Goal: Feedback & Contribution: Contribute content

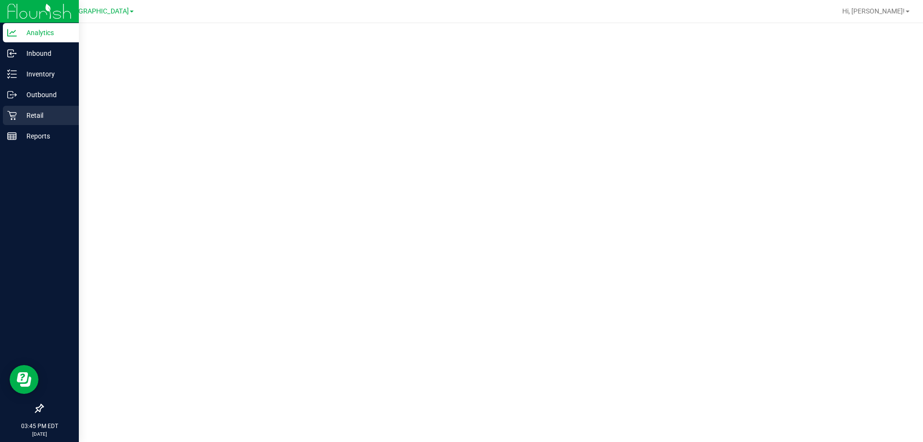
click at [11, 113] on icon at bounding box center [12, 116] width 10 height 10
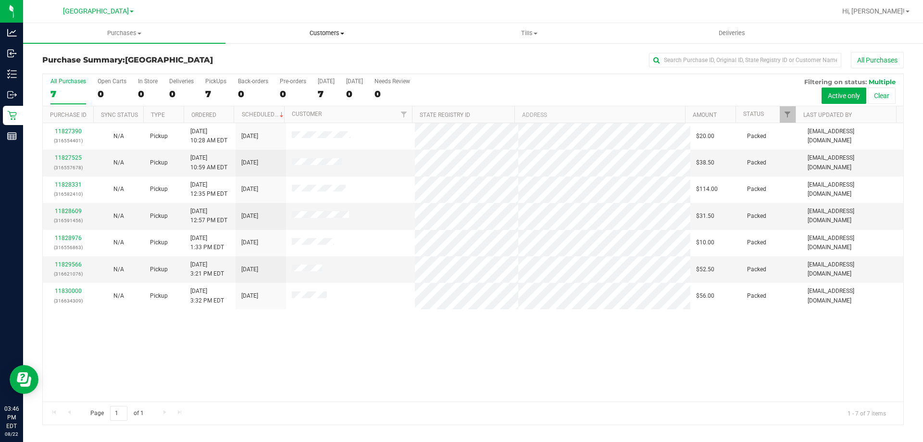
click at [323, 27] on uib-tab-heading "Customers All customers Add a new customer All physicians" at bounding box center [326, 33] width 201 height 19
click at [274, 59] on span "All customers" at bounding box center [259, 58] width 69 height 8
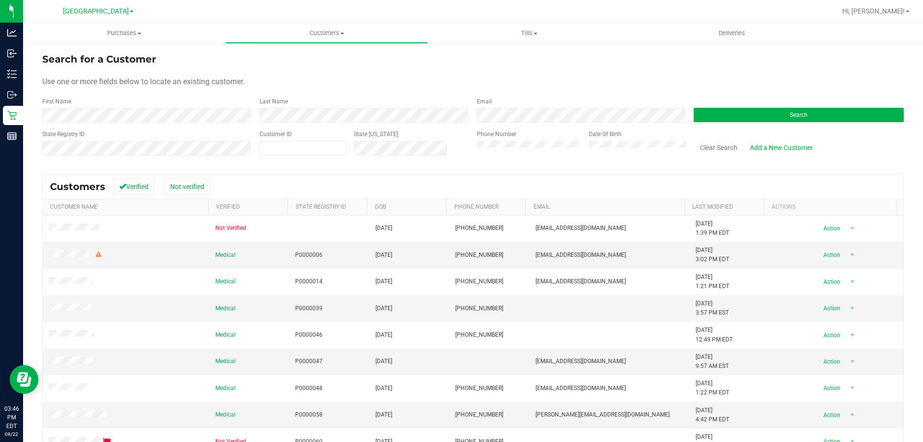
click at [701, 87] on div "Use one or more fields below to locate an existing customer." at bounding box center [472, 82] width 861 height 12
click at [696, 110] on button "Search" at bounding box center [799, 115] width 210 height 14
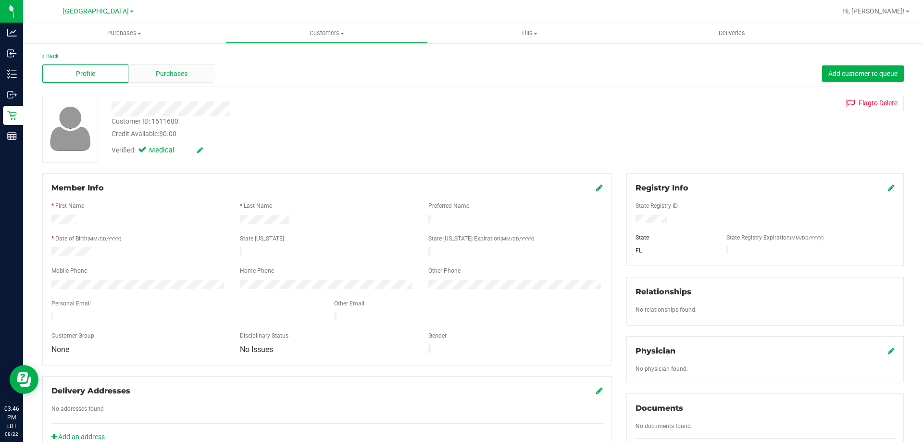
click at [188, 69] on div "Purchases" at bounding box center [171, 73] width 86 height 18
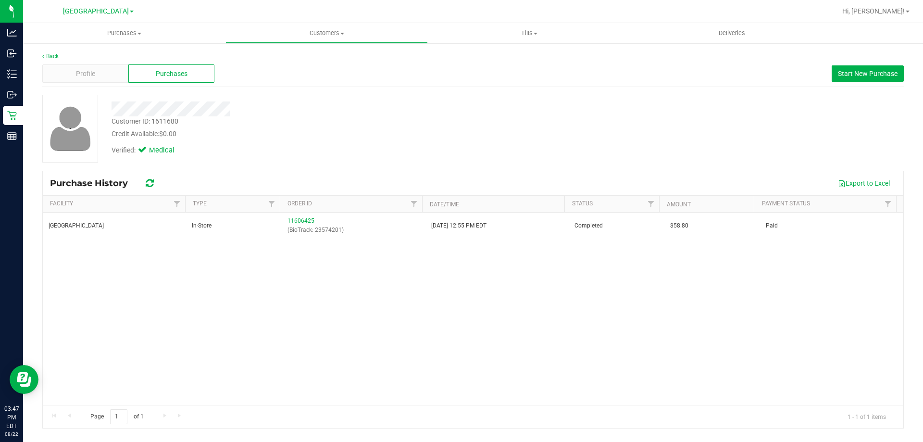
click at [166, 116] on div "Customer ID: 1611680" at bounding box center [145, 121] width 67 height 10
click at [164, 118] on div "Customer ID: 1611680" at bounding box center [145, 121] width 67 height 10
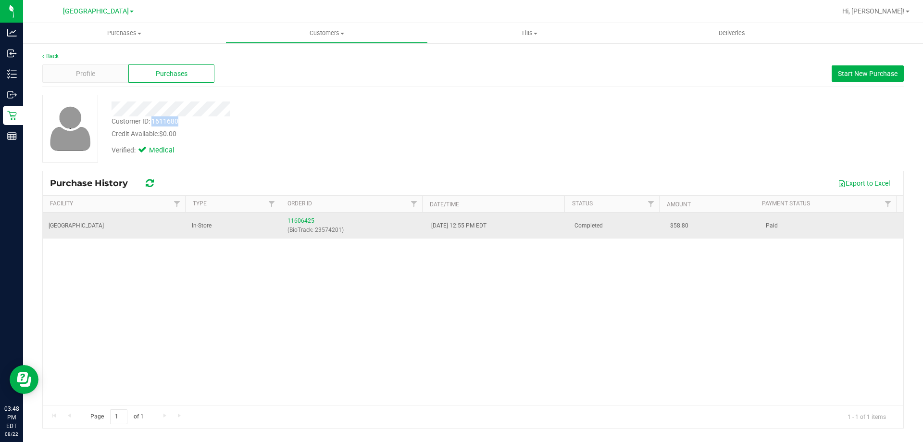
copy div "1611680"
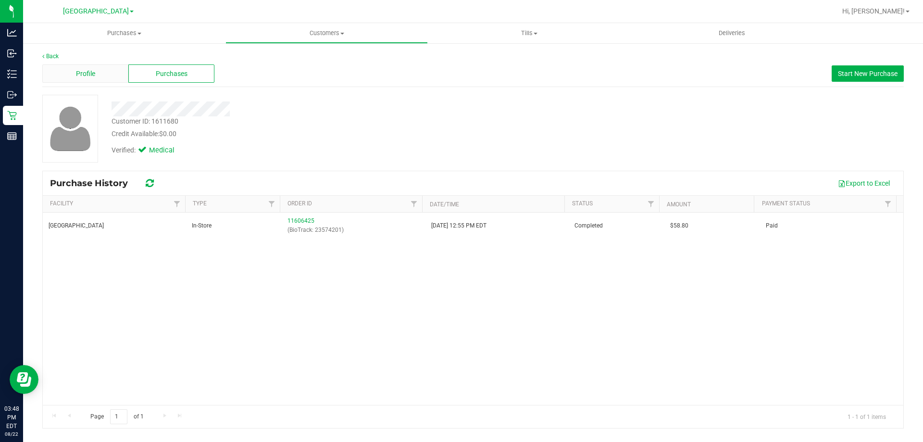
click at [98, 64] on div "Profile" at bounding box center [85, 73] width 86 height 18
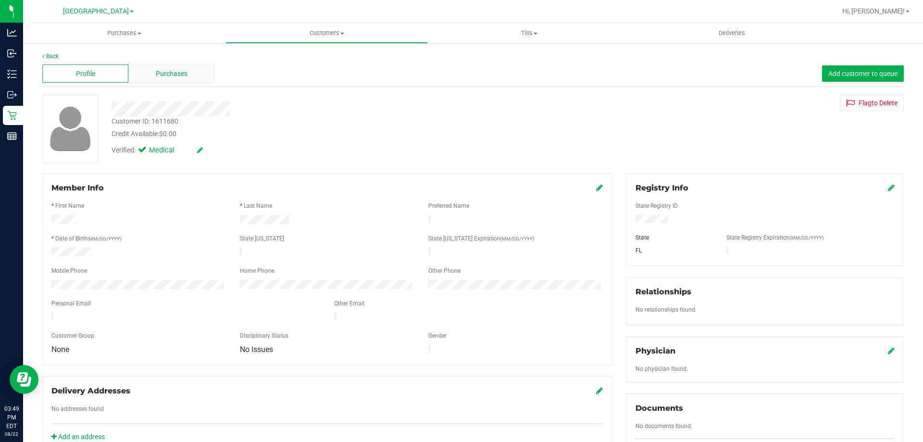
click at [153, 72] on div "Purchases" at bounding box center [171, 73] width 86 height 18
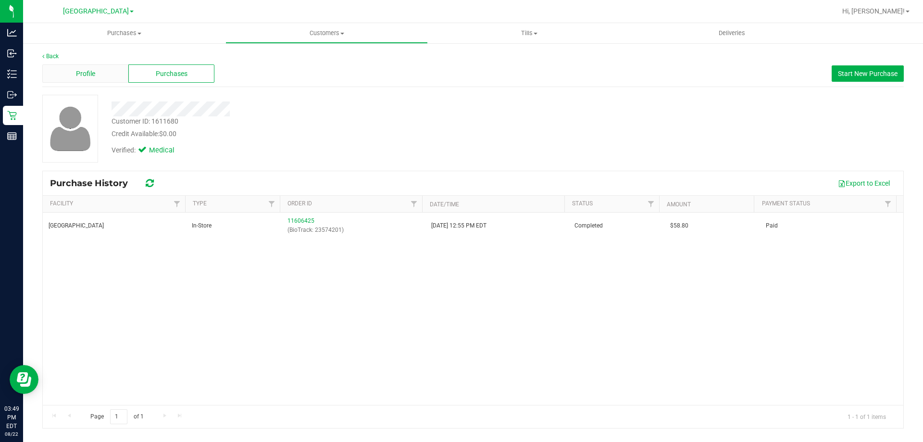
click at [91, 71] on span "Profile" at bounding box center [85, 74] width 19 height 10
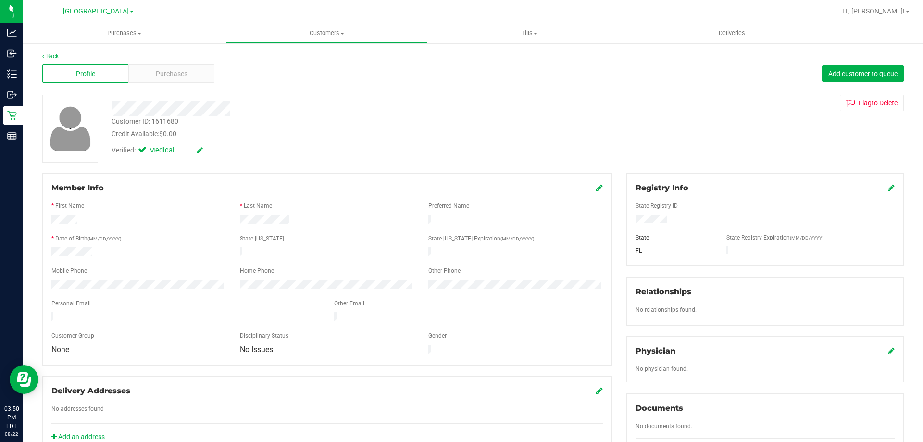
click at [145, 58] on div "Back" at bounding box center [472, 56] width 861 height 9
click at [149, 67] on div "Purchases" at bounding box center [171, 73] width 86 height 18
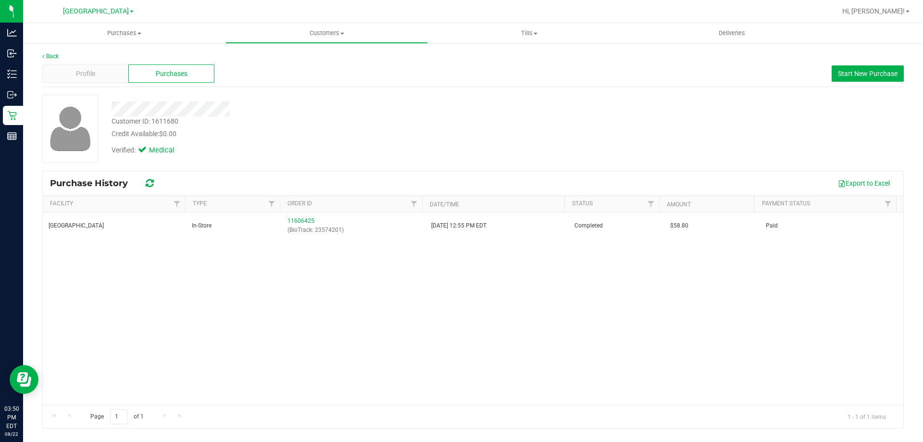
click at [321, 22] on nav "[GEOGRAPHIC_DATA] Hi, [PERSON_NAME]!" at bounding box center [473, 11] width 900 height 23
click at [318, 30] on span "Customers" at bounding box center [326, 33] width 201 height 9
click at [287, 56] on span "All customers" at bounding box center [259, 58] width 69 height 8
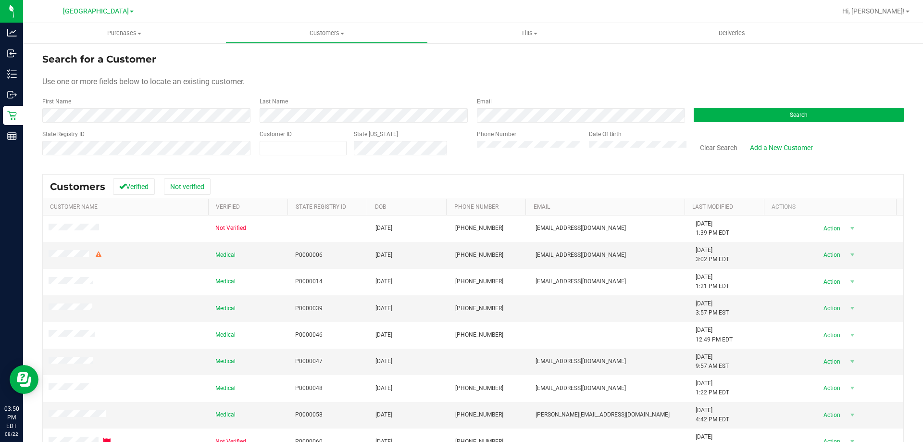
click at [253, 110] on div "Last Name" at bounding box center [360, 109] width 217 height 25
click at [711, 115] on button "Search" at bounding box center [799, 115] width 210 height 14
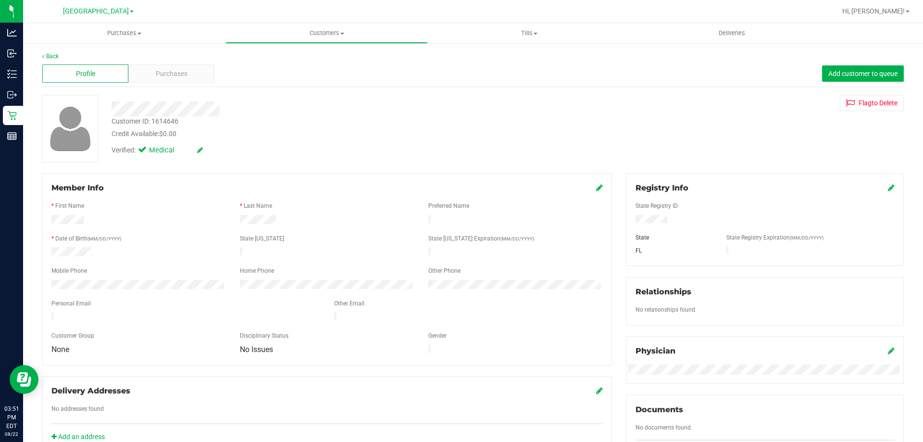
click at [170, 120] on div "Customer ID: 1614646" at bounding box center [145, 121] width 67 height 10
click at [171, 120] on div "Customer ID: 1614646" at bounding box center [145, 121] width 67 height 10
copy div "1614646"
click at [204, 78] on div "Purchases" at bounding box center [171, 73] width 86 height 18
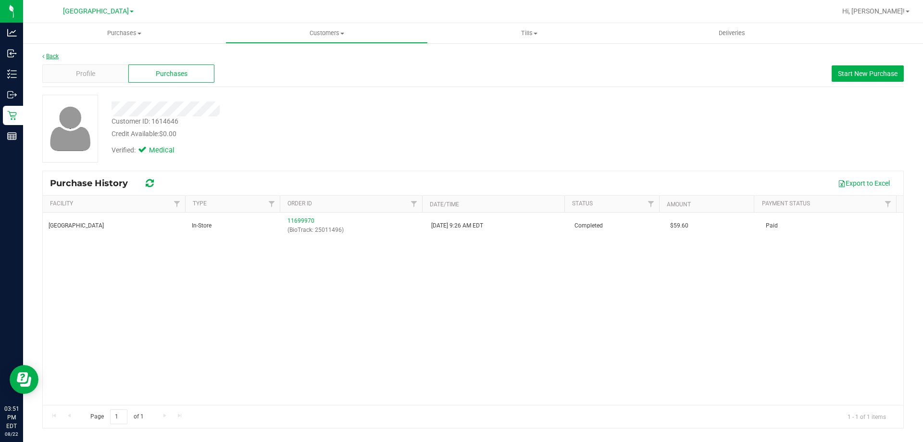
click at [48, 53] on link "Back" at bounding box center [50, 56] width 16 height 7
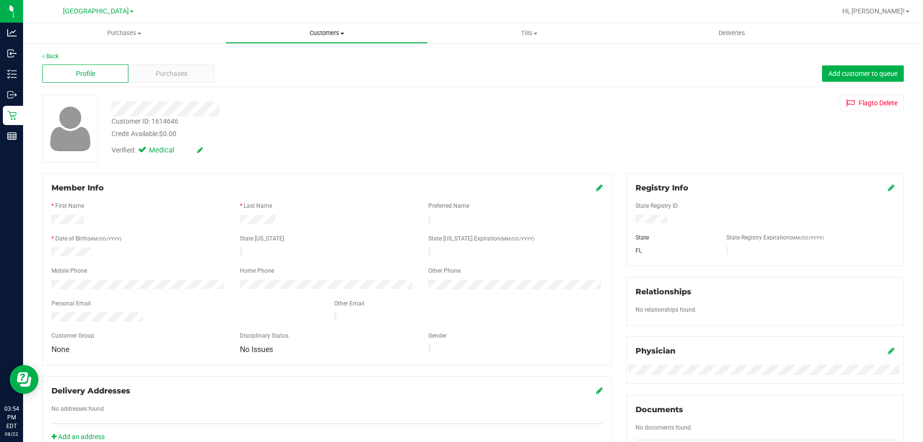
click at [337, 32] on span "Customers" at bounding box center [326, 33] width 201 height 9
click at [288, 59] on span "All customers" at bounding box center [259, 58] width 69 height 8
click at [159, 75] on span "Purchases" at bounding box center [172, 74] width 32 height 10
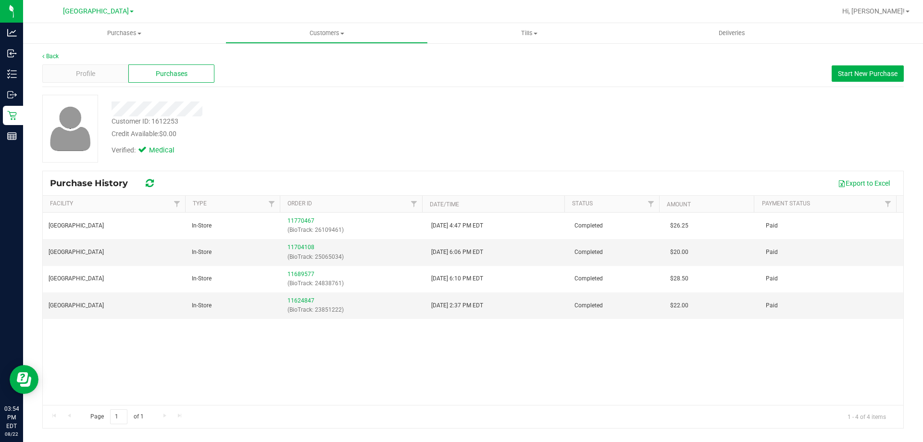
click at [687, 154] on div "Customer ID: 1612253 Credit Available: $0.00 Verified: Medical" at bounding box center [473, 129] width 876 height 68
click at [333, 32] on span "Customers" at bounding box center [326, 33] width 201 height 9
click at [299, 58] on li "All customers" at bounding box center [326, 58] width 202 height 12
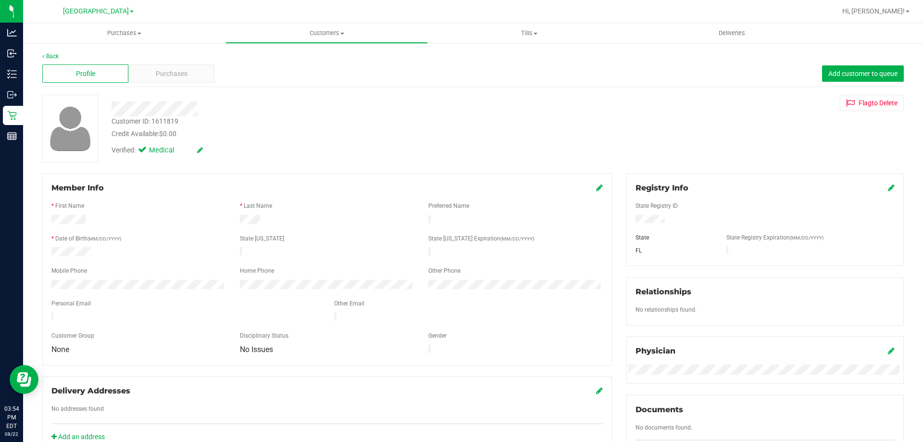
click at [154, 60] on div "Back" at bounding box center [472, 56] width 861 height 9
click at [158, 82] on div "Purchases" at bounding box center [171, 73] width 86 height 18
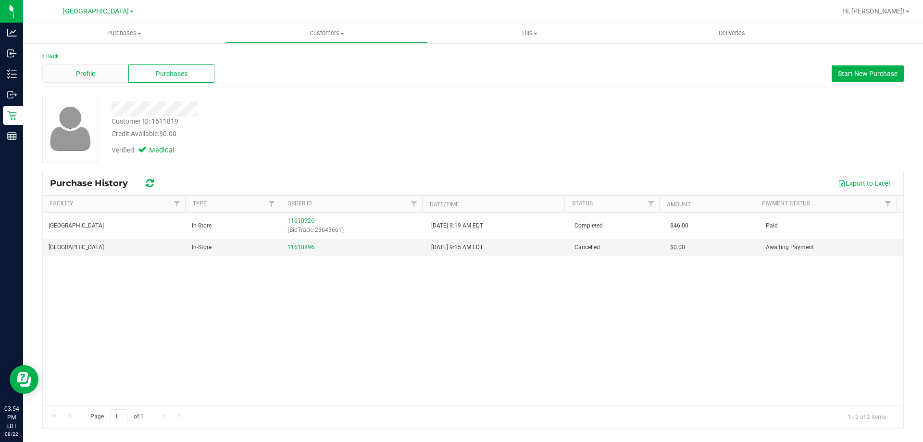
click at [108, 77] on div "Profile" at bounding box center [85, 73] width 86 height 18
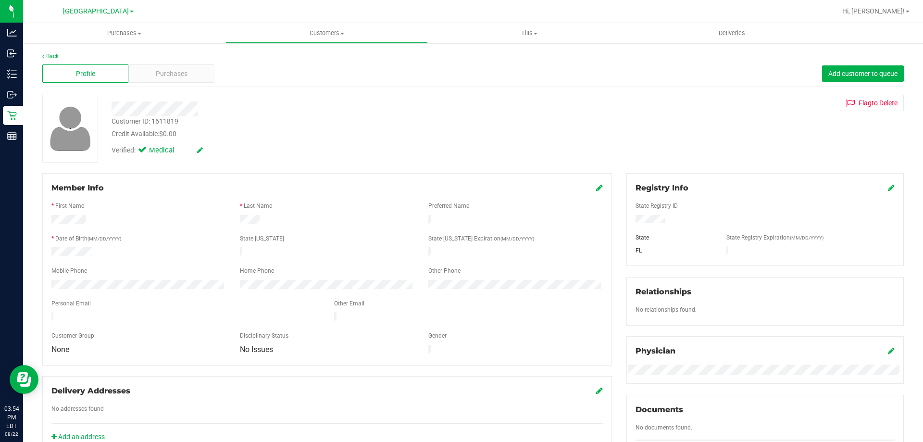
click at [168, 122] on div "Customer ID: 1611819" at bounding box center [145, 121] width 67 height 10
copy div "1611819"
click at [168, 77] on span "Purchases" at bounding box center [172, 74] width 32 height 10
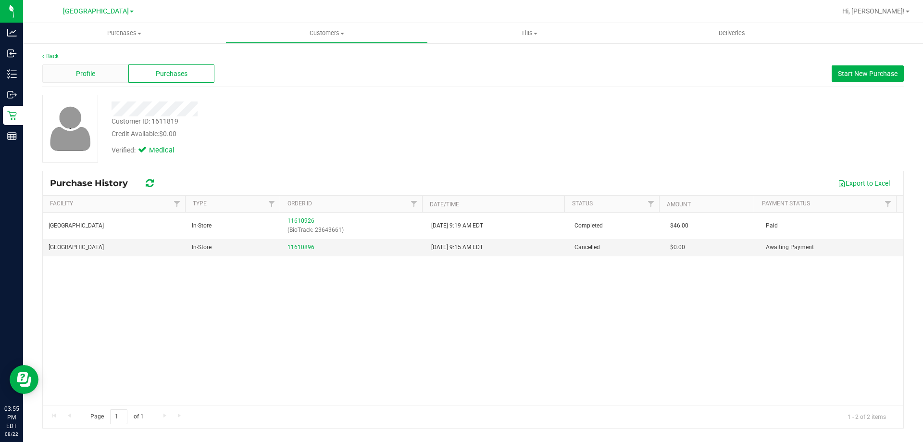
click at [99, 80] on div "Profile" at bounding box center [85, 73] width 86 height 18
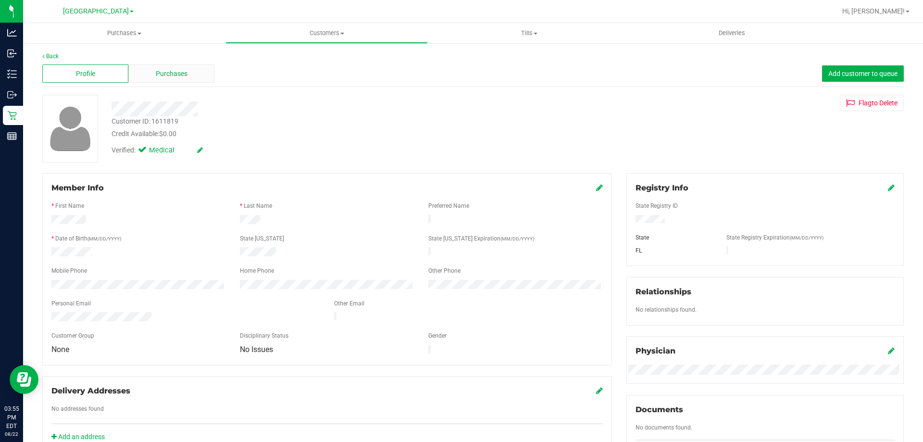
click at [174, 69] on span "Purchases" at bounding box center [172, 74] width 32 height 10
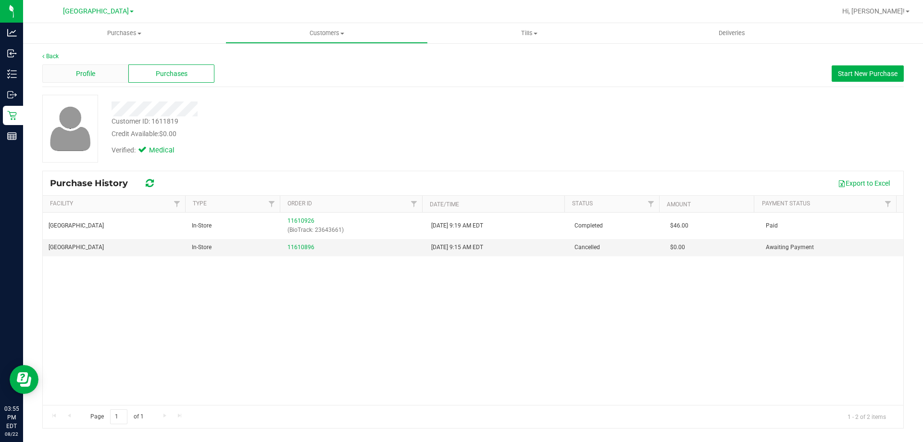
click at [65, 72] on div "Profile" at bounding box center [85, 73] width 86 height 18
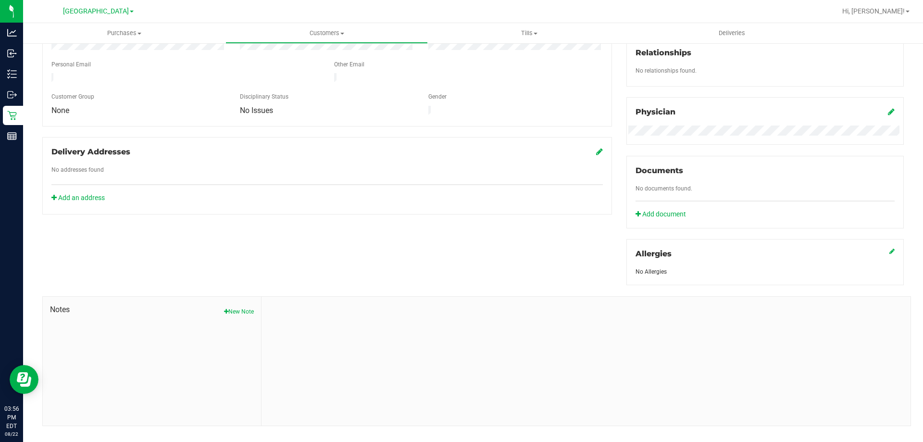
scroll to position [240, 0]
click at [242, 308] on button "New Note" at bounding box center [239, 310] width 30 height 9
click at [310, 335] on input "Note Title" at bounding box center [586, 335] width 634 height 14
type input "2nd time discount"
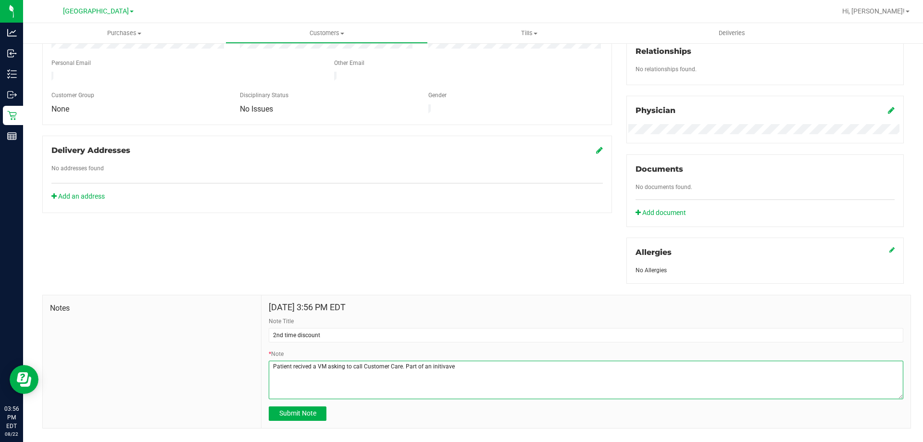
drag, startPoint x: 442, startPoint y: 364, endPoint x: 429, endPoint y: 369, distance: 13.8
click at [427, 369] on textarea "* Note" at bounding box center [586, 379] width 634 height 38
click at [444, 365] on textarea "* Note" at bounding box center [586, 379] width 634 height 38
click at [438, 363] on textarea "* Note" at bounding box center [586, 379] width 634 height 38
click at [511, 385] on textarea "* Note" at bounding box center [586, 379] width 634 height 38
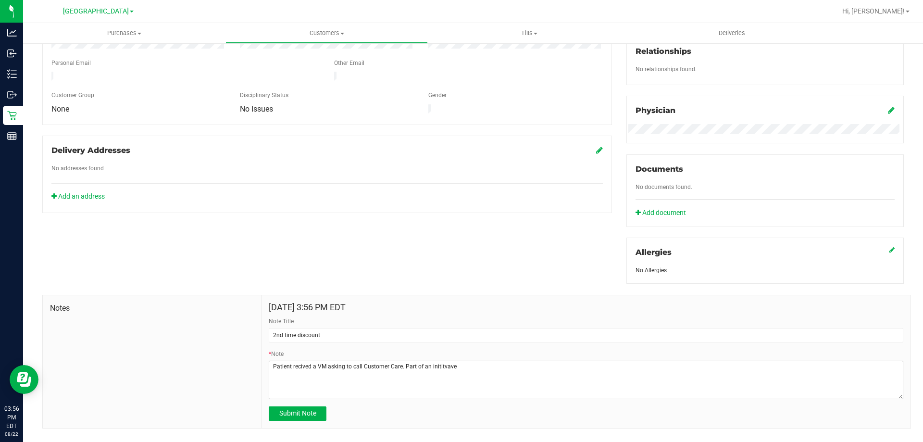
drag, startPoint x: 430, startPoint y: 367, endPoint x: 436, endPoint y: 388, distance: 21.7
click at [427, 424] on div "[DATE] 3:56 PM EDT Note Title 2nd time discount * Note Submit Note" at bounding box center [585, 361] width 649 height 133
click at [447, 370] on textarea "* Note" at bounding box center [586, 379] width 634 height 38
drag, startPoint x: 441, startPoint y: 370, endPoint x: 416, endPoint y: 366, distance: 25.7
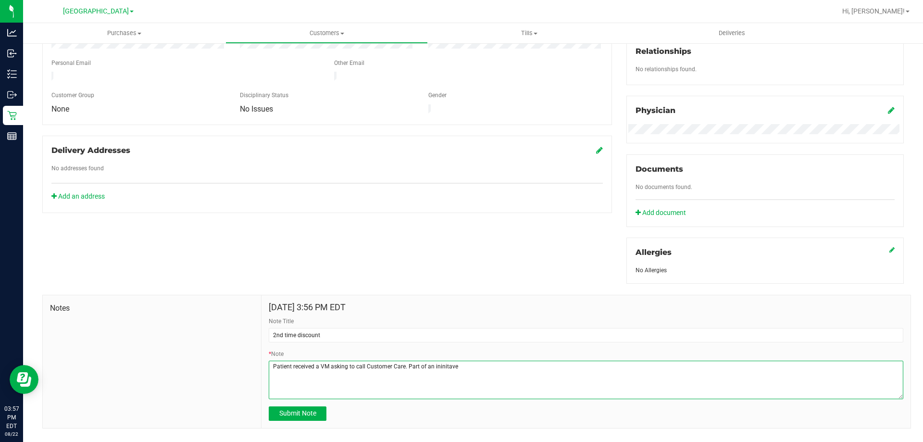
click at [416, 366] on textarea "* Note" at bounding box center [586, 379] width 634 height 38
click at [443, 365] on textarea "* Note" at bounding box center [586, 379] width 634 height 38
click at [429, 362] on textarea "* Note" at bounding box center [586, 379] width 634 height 38
click at [426, 361] on textarea "* Note" at bounding box center [586, 379] width 634 height 38
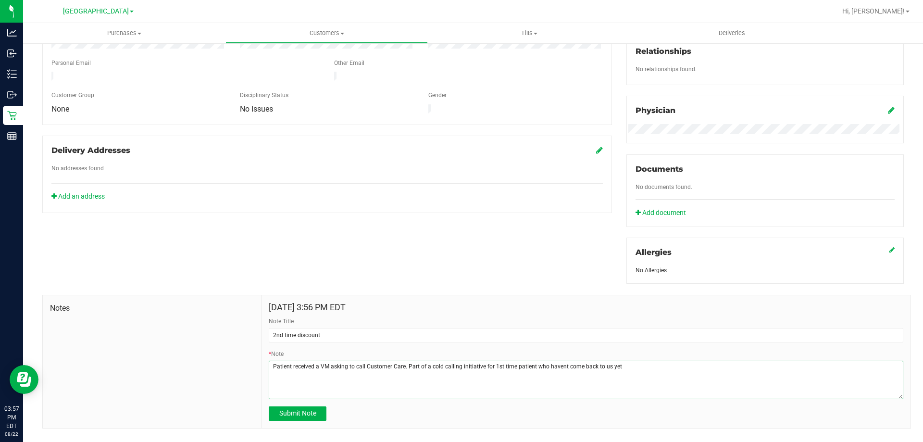
click at [616, 360] on textarea "* Note" at bounding box center [586, 379] width 634 height 38
type textarea "Patient received a VM asking to call Customer Care. Part of a cold calling init…"
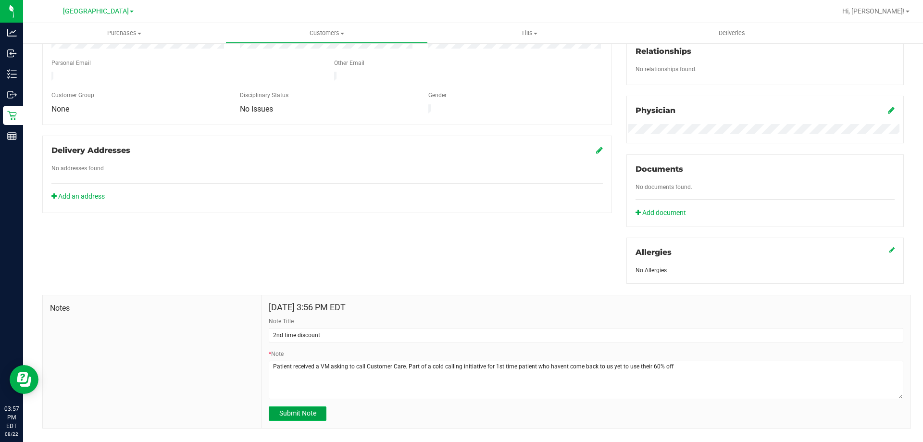
click at [279, 413] on span "Submit Note" at bounding box center [297, 413] width 37 height 8
